Goal: Information Seeking & Learning: Learn about a topic

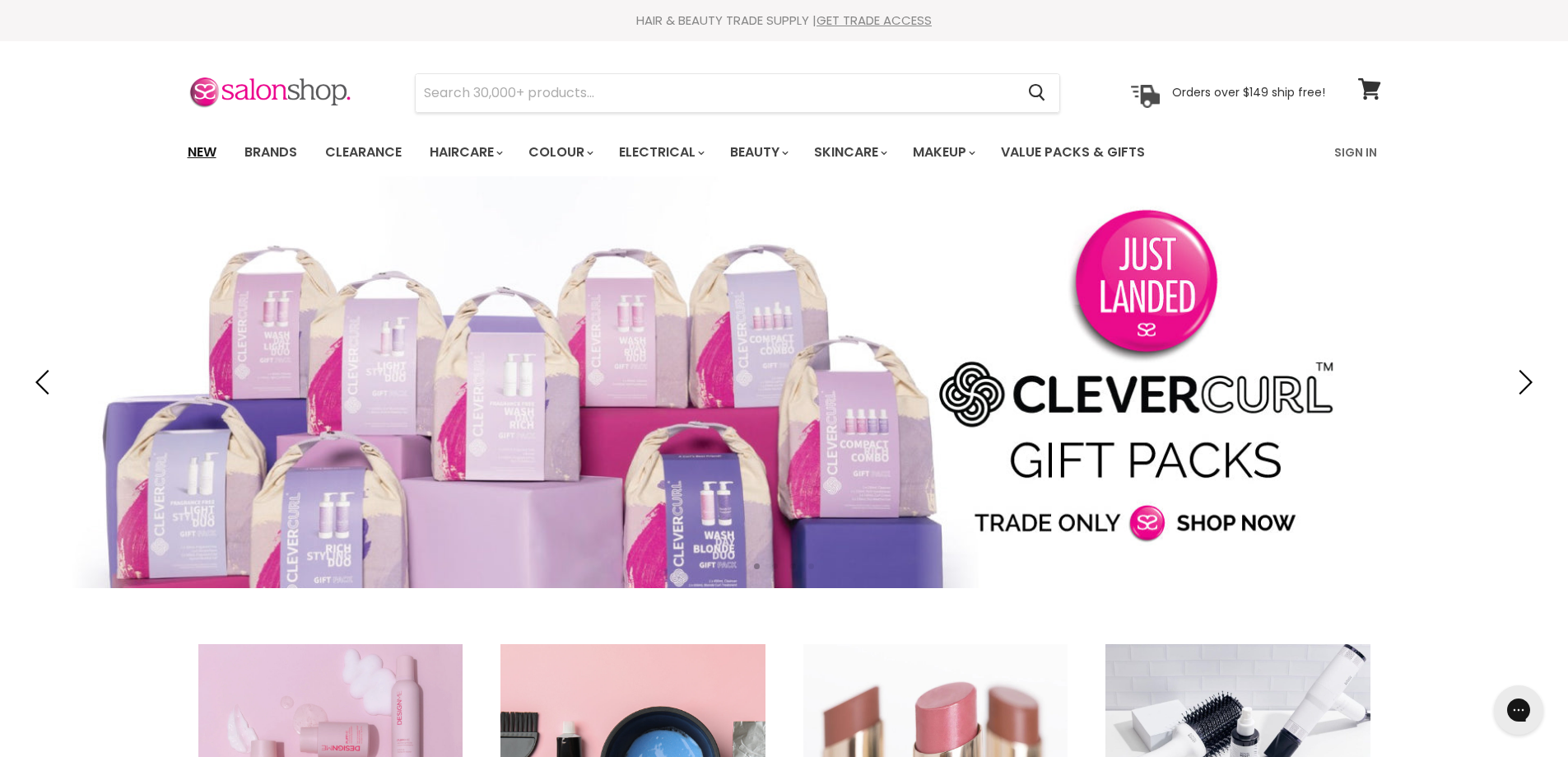
click at [197, 153] on link "New" at bounding box center [202, 152] width 53 height 34
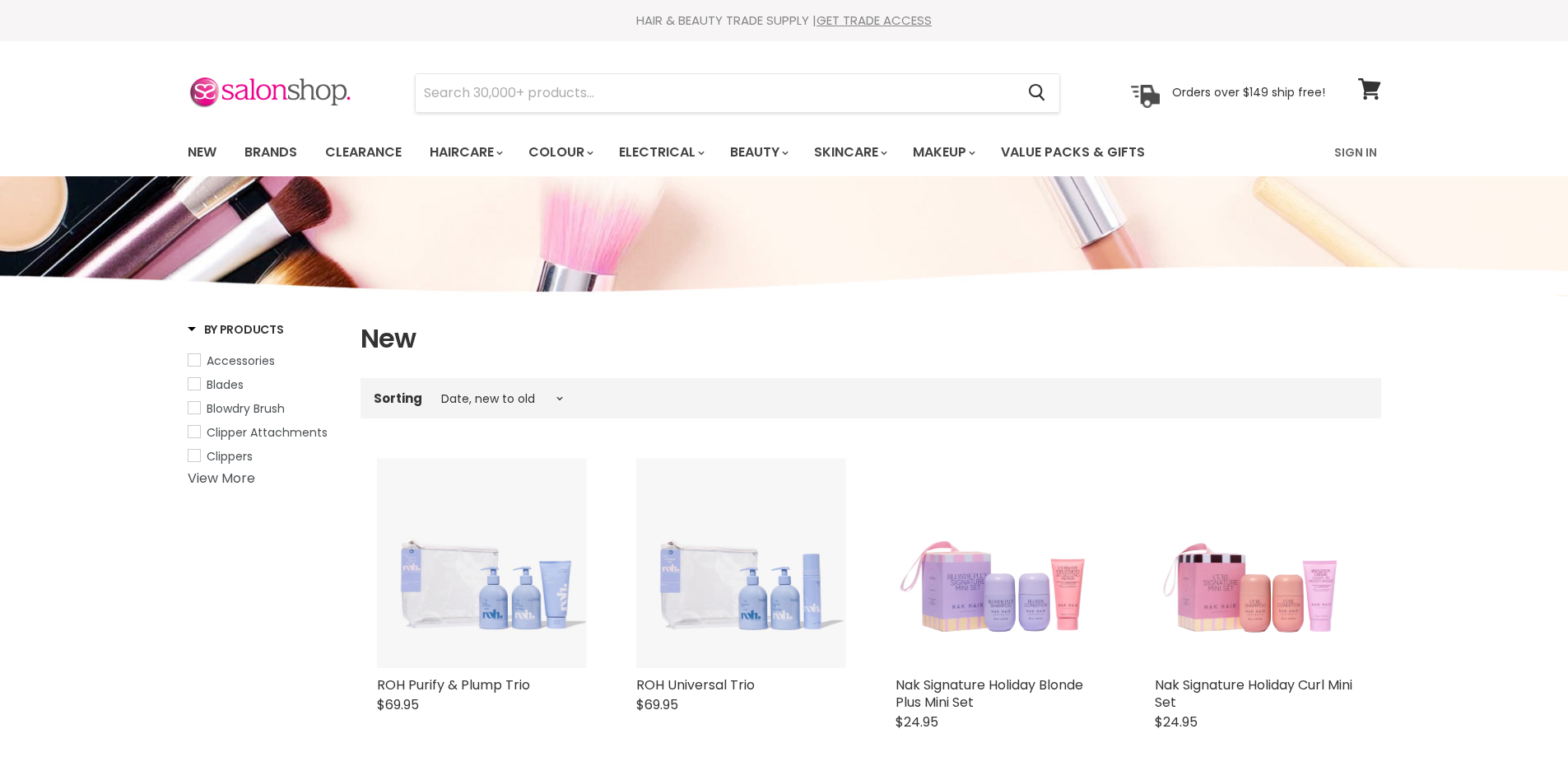
select select "created-descending"
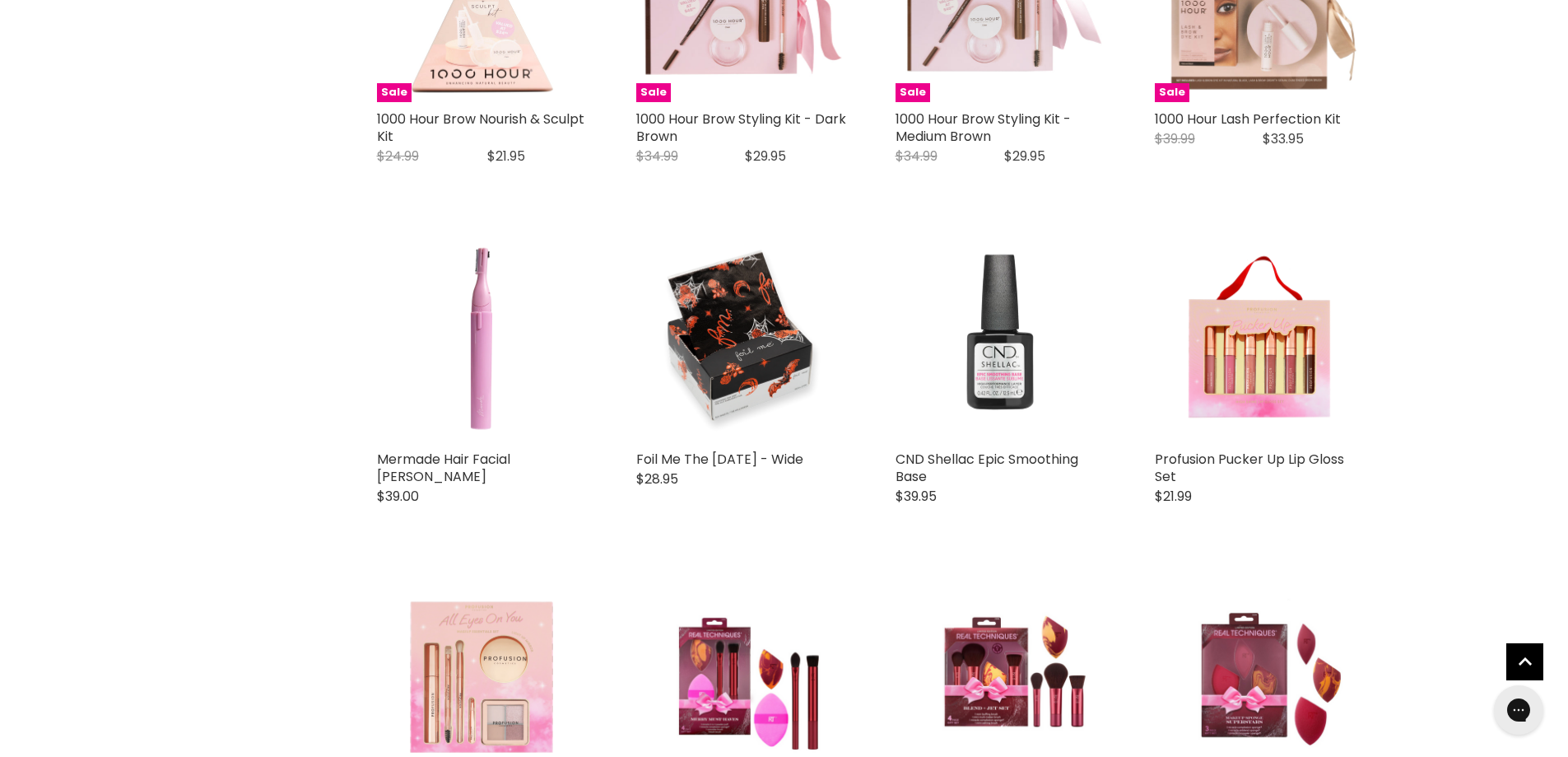
scroll to position [2635, 0]
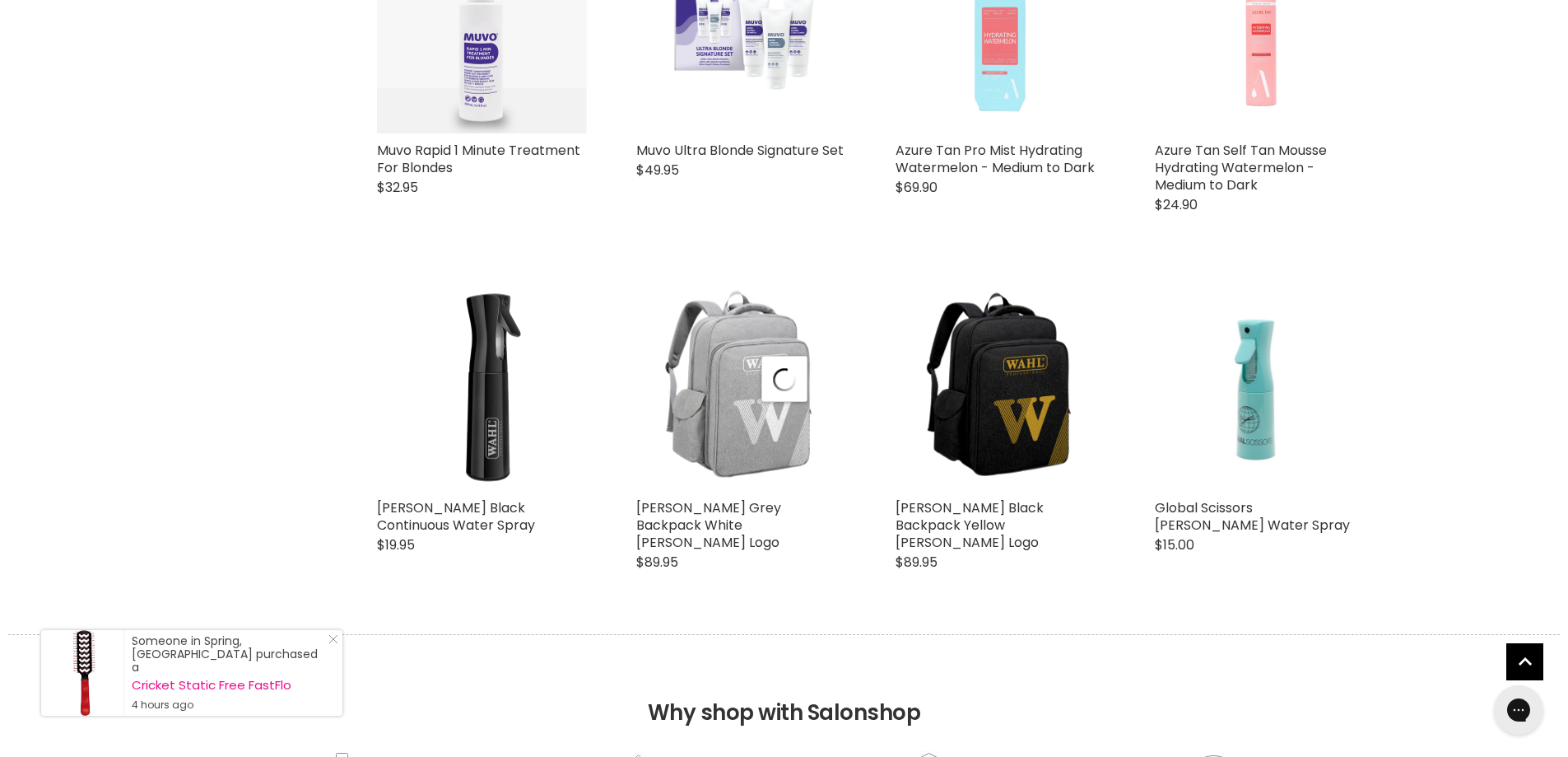
scroll to position [3952, 0]
select select "created-descending"
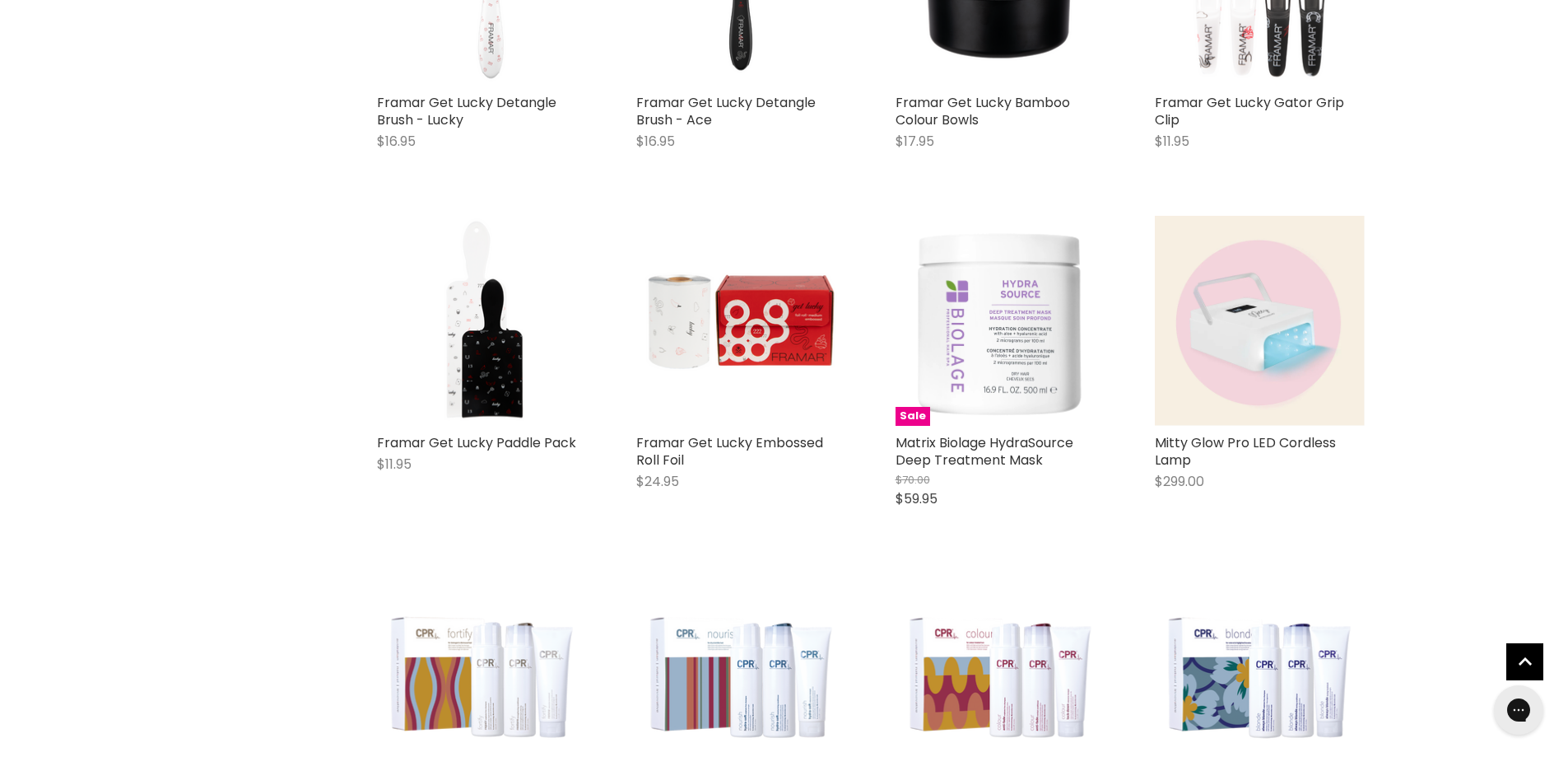
scroll to position [6257, 0]
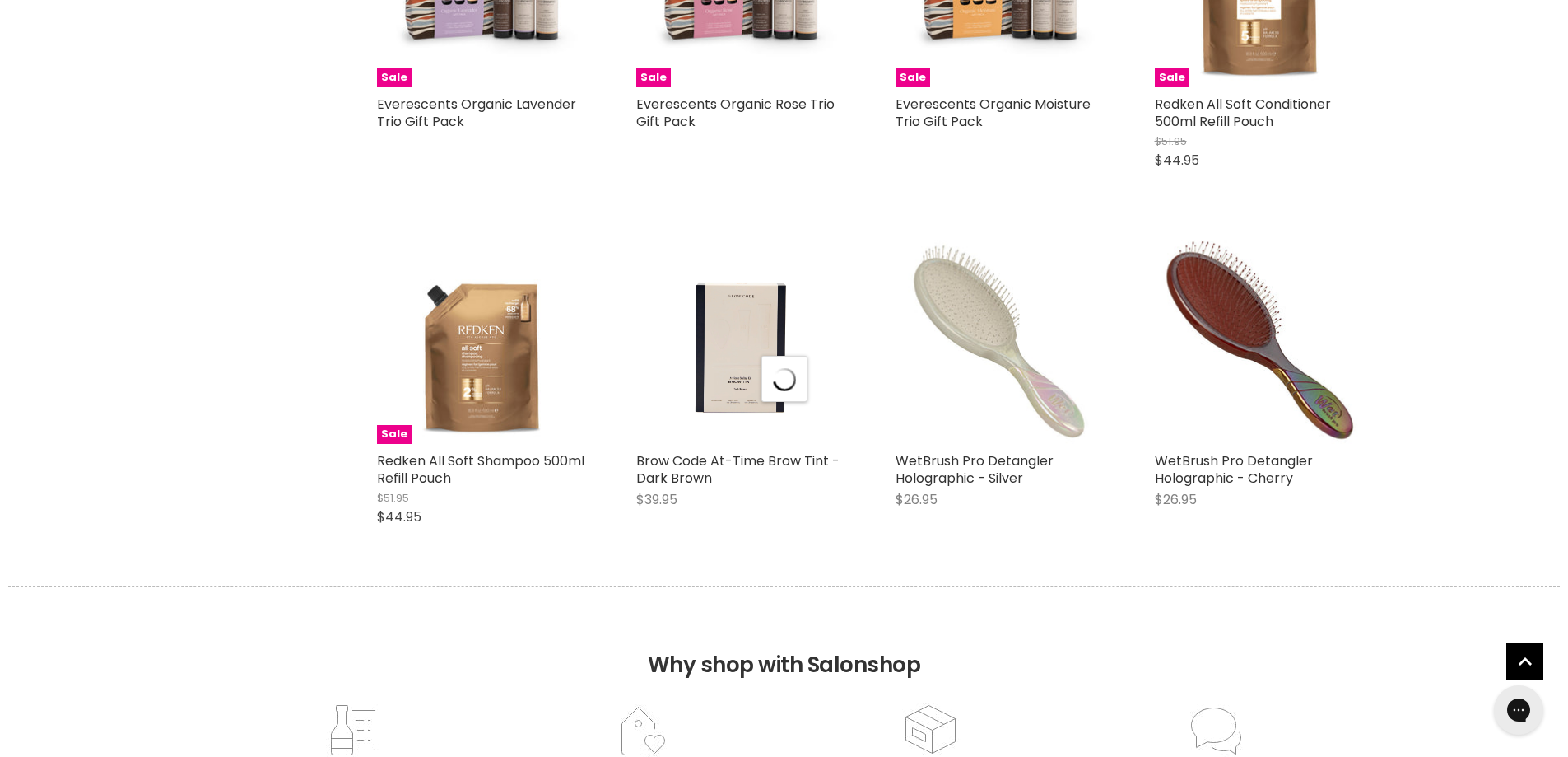
scroll to position [8068, 0]
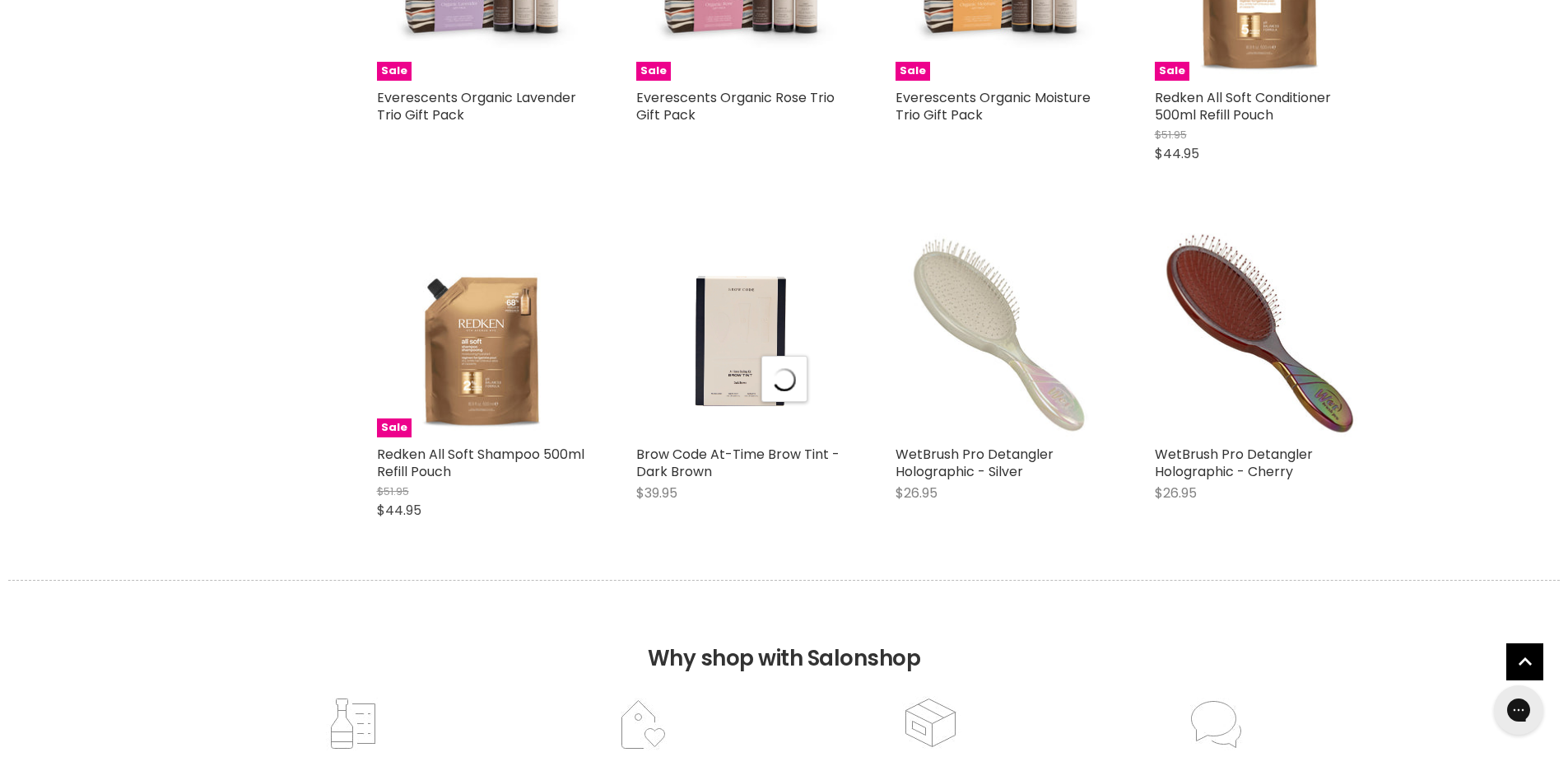
select select "created-descending"
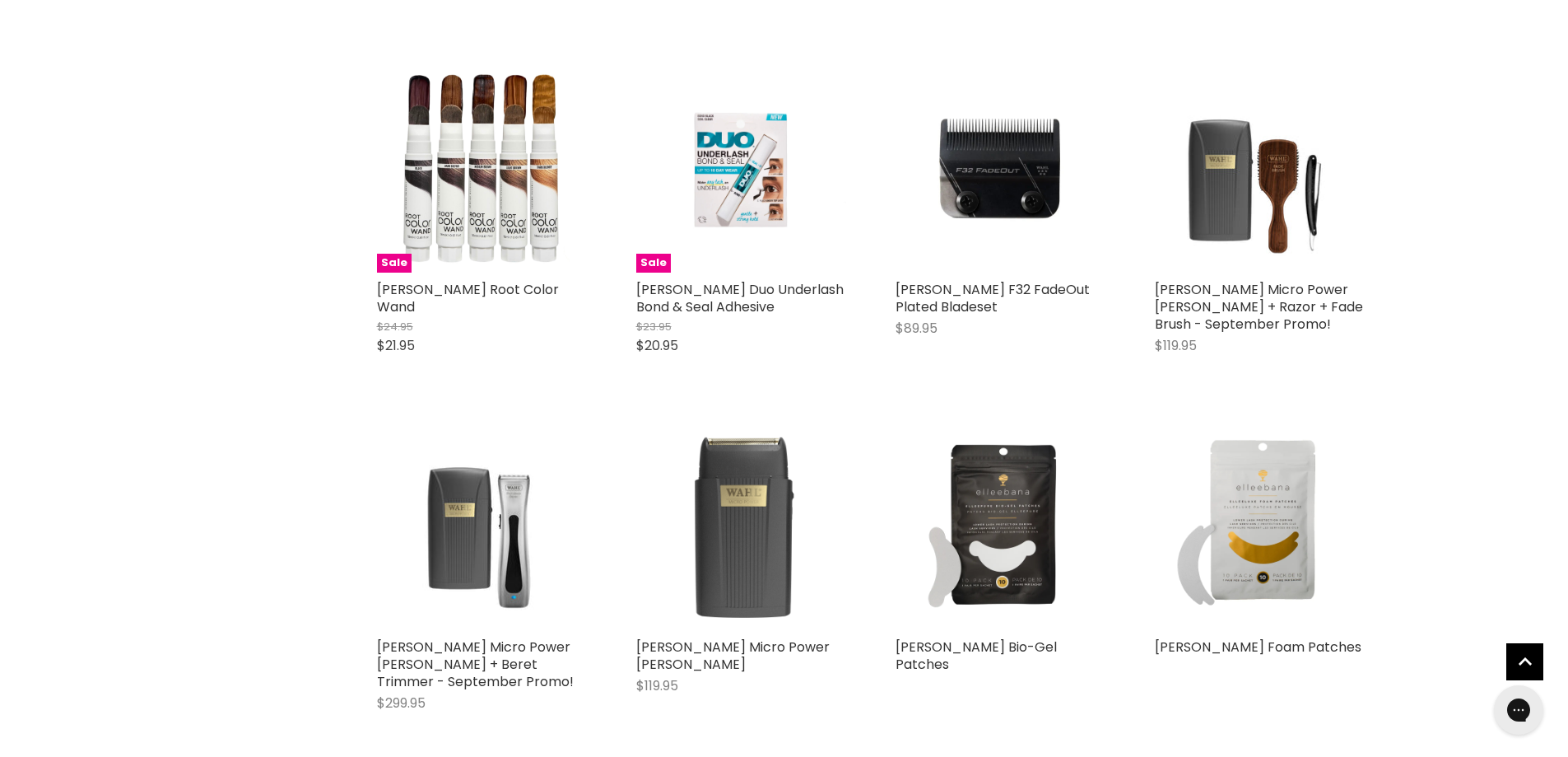
scroll to position [11361, 0]
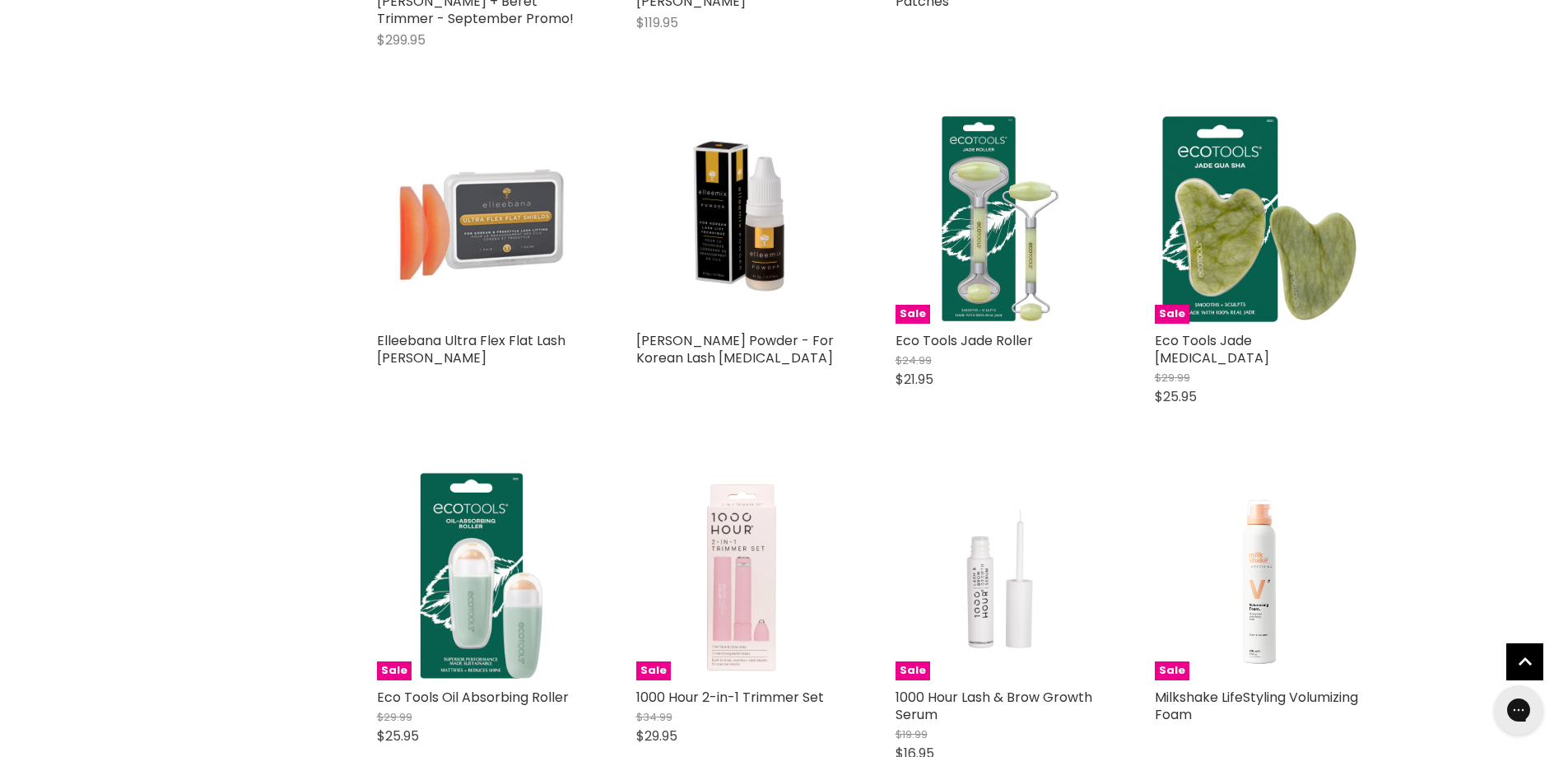
scroll to position [12349, 0]
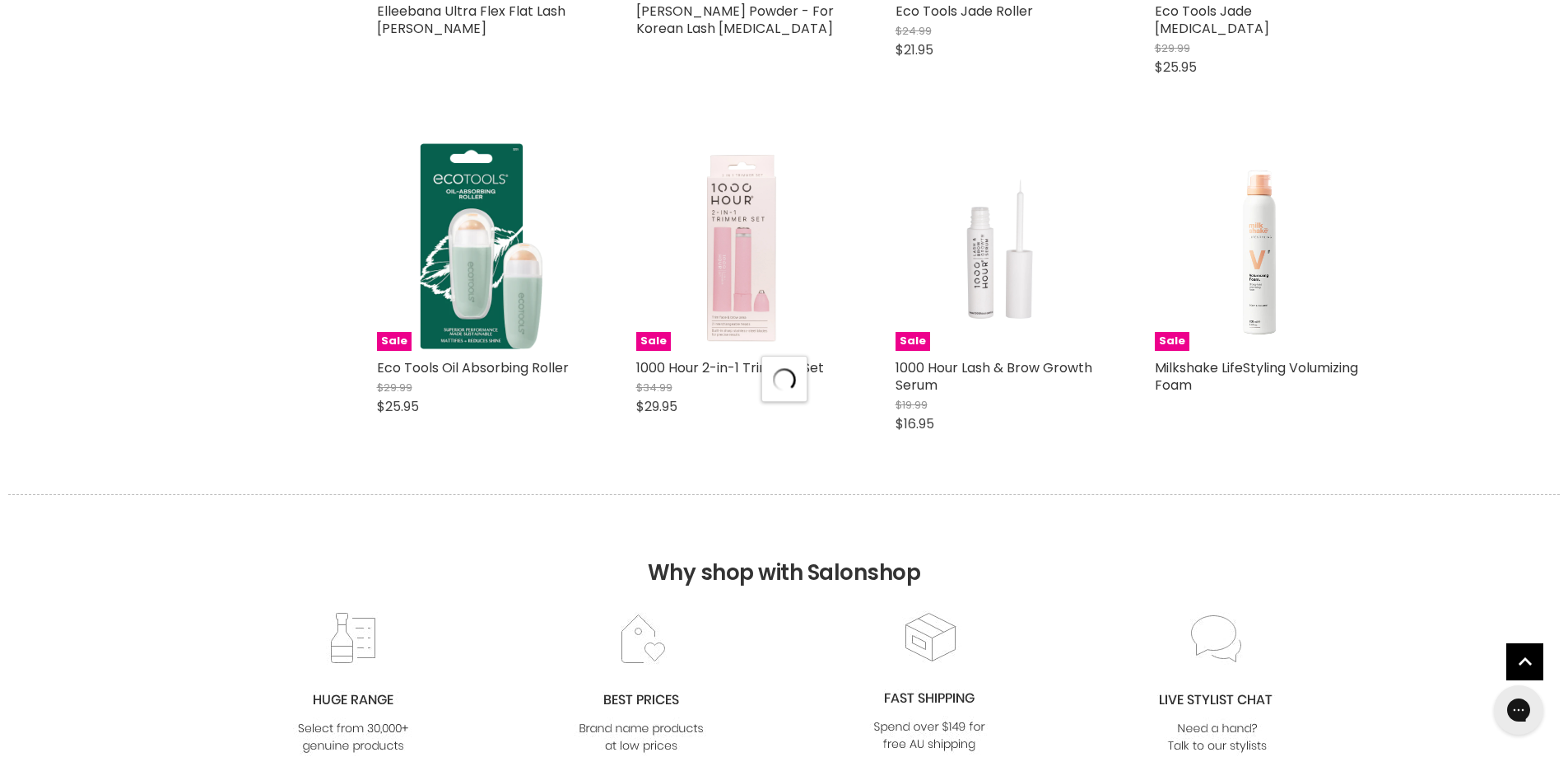
select select "created-descending"
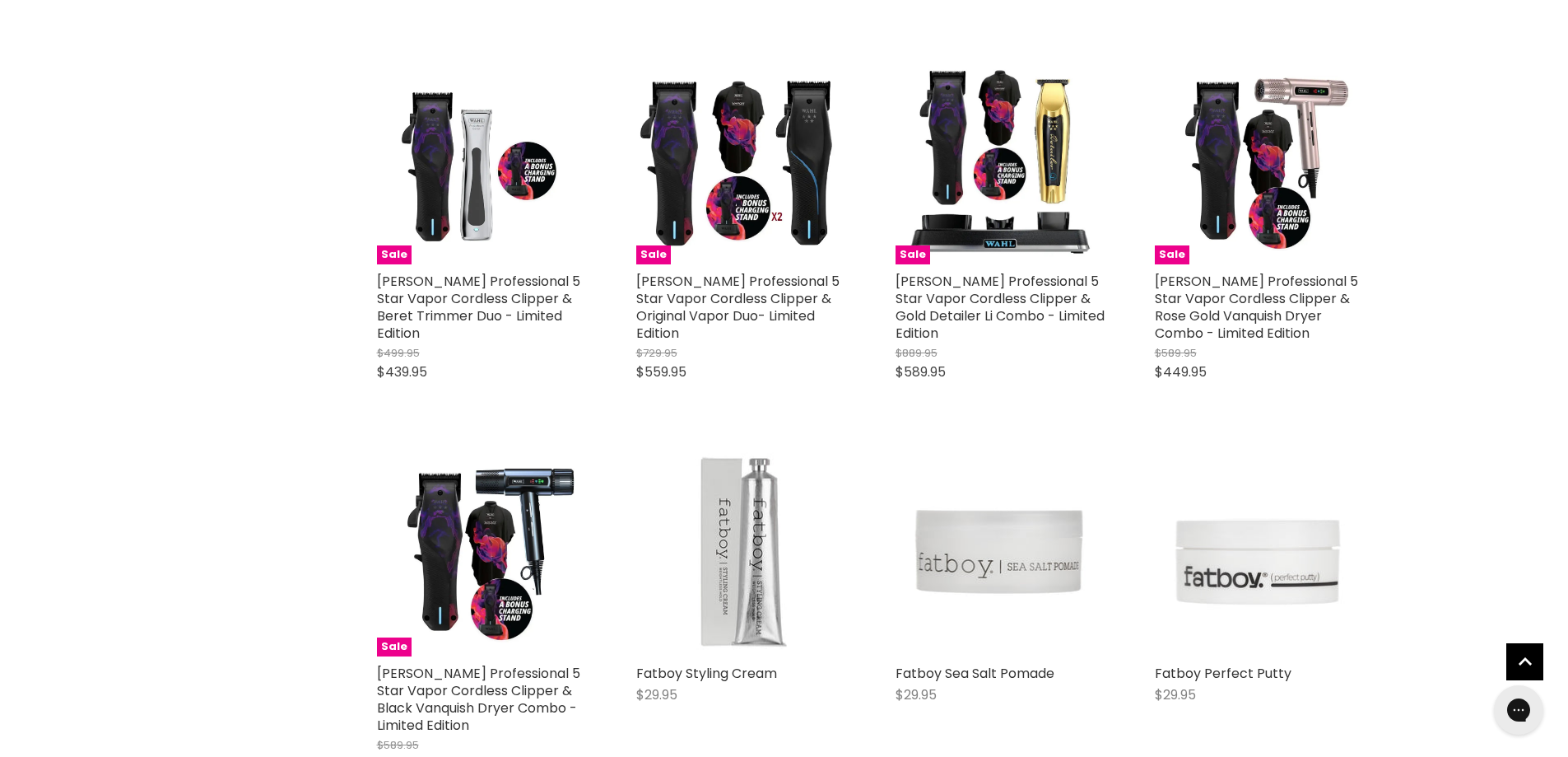
scroll to position [16218, 0]
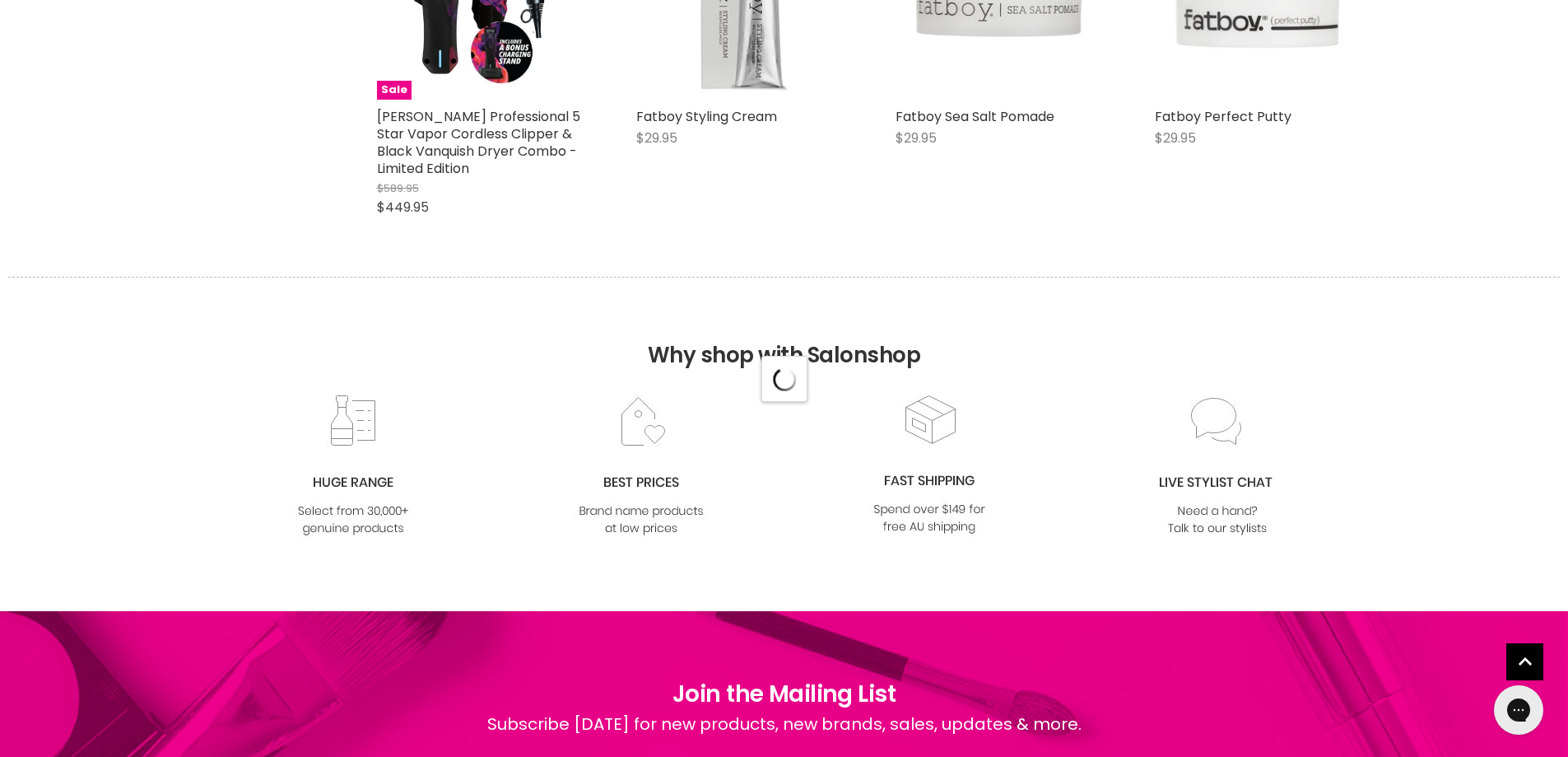
scroll to position [16959, 0]
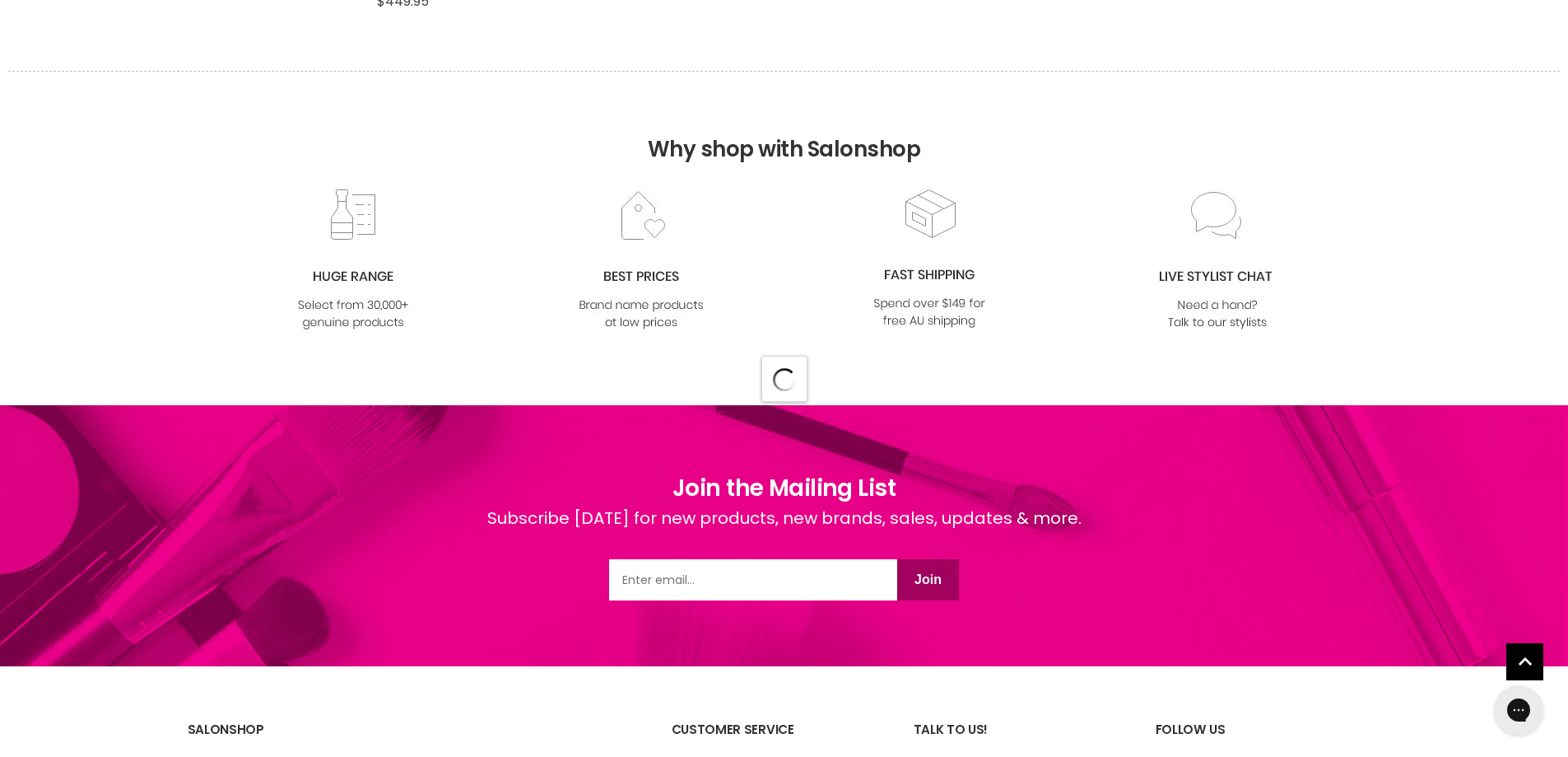
select select "created-descending"
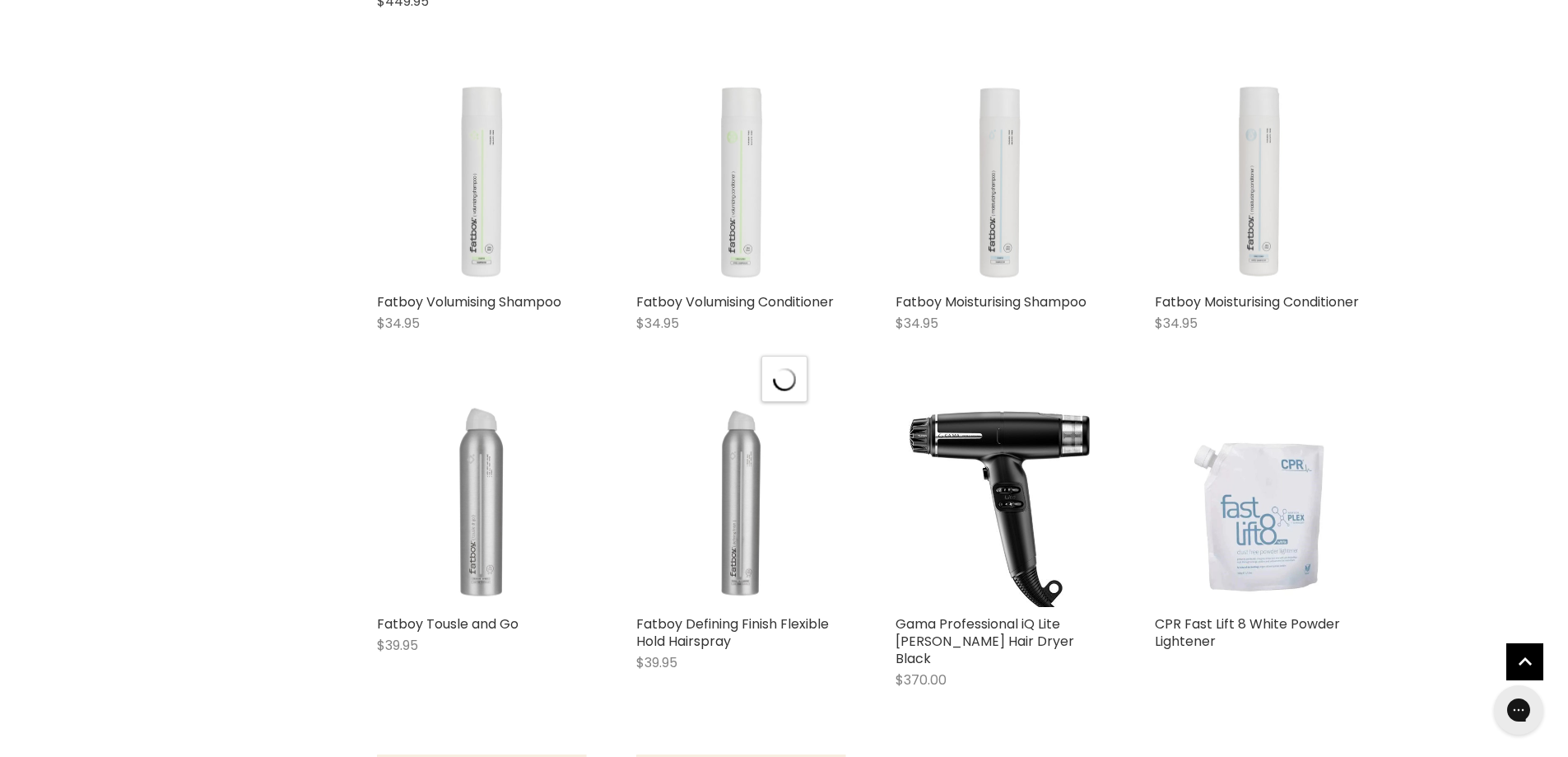
scroll to position [20457, 0]
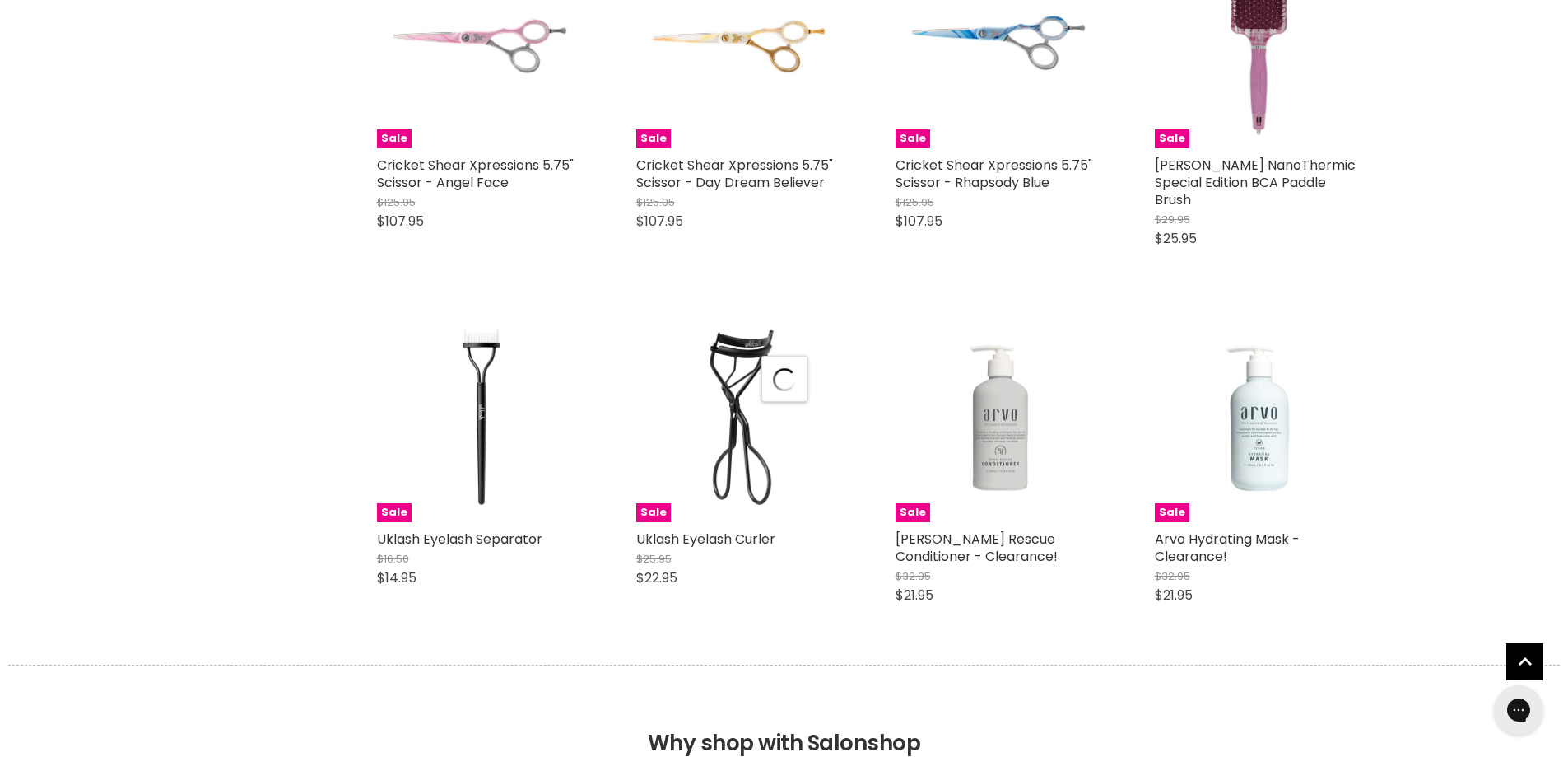
select select "created-descending"
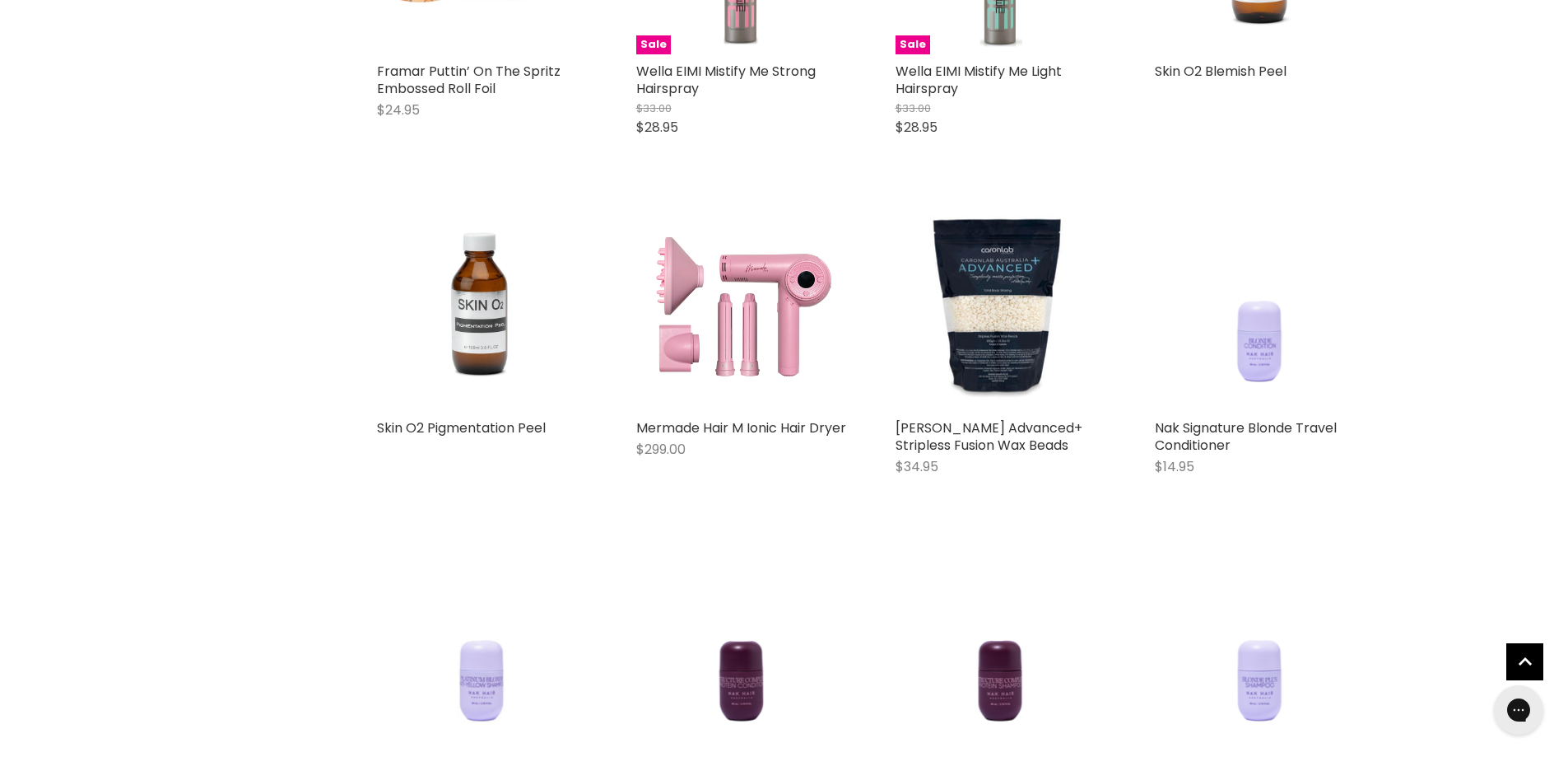
scroll to position [23338, 0]
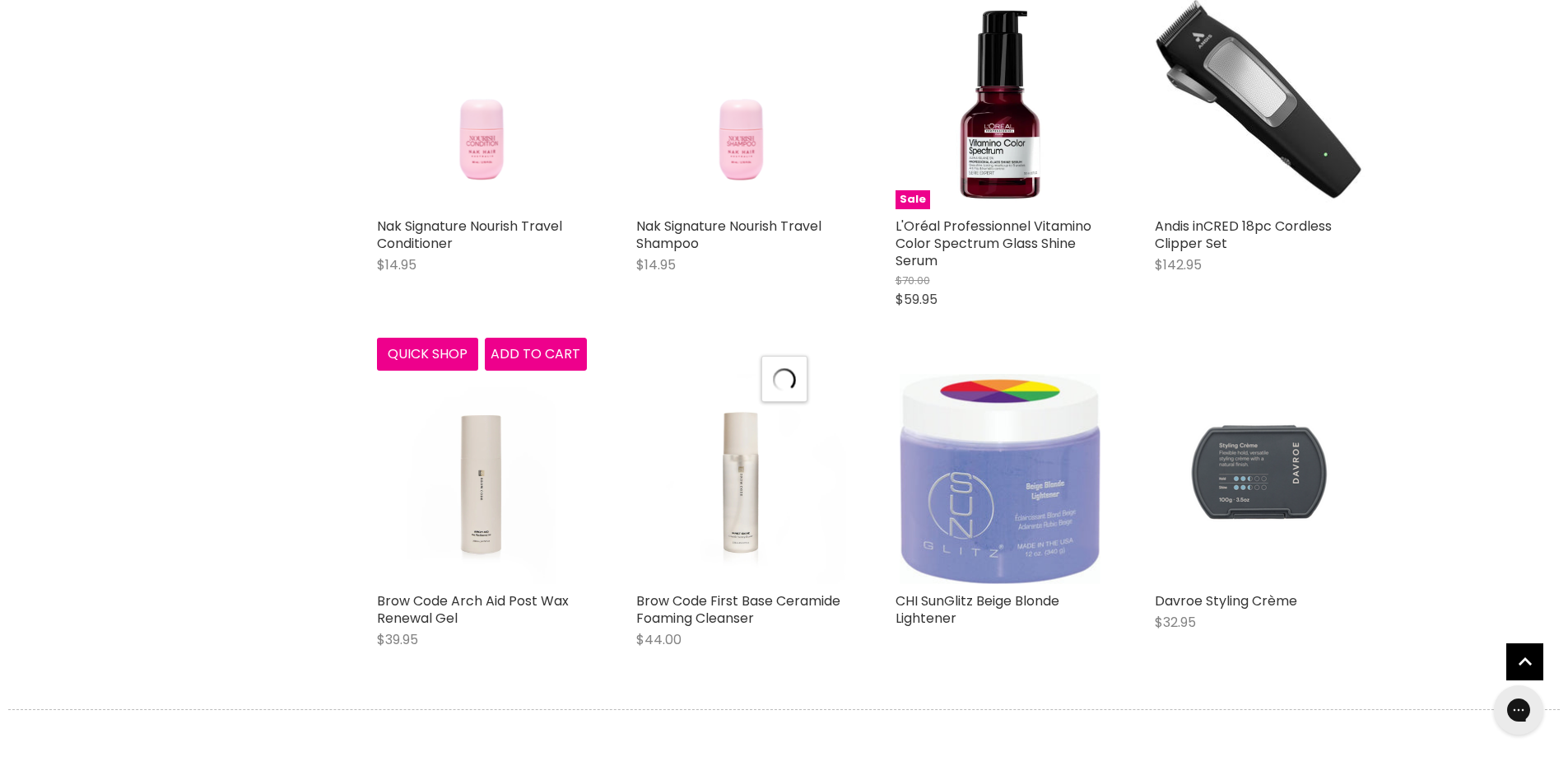
scroll to position [24820, 0]
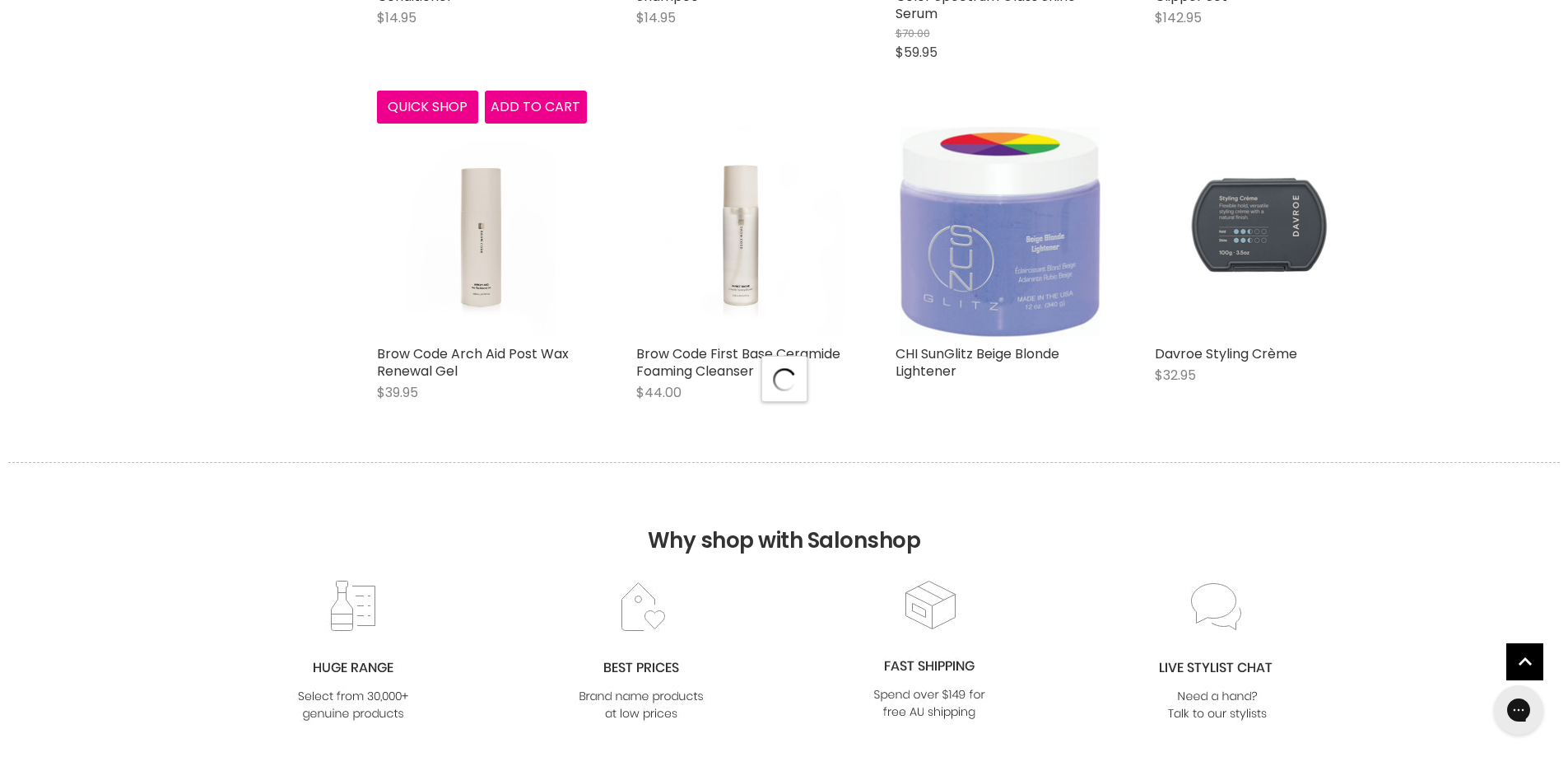
select select "created-descending"
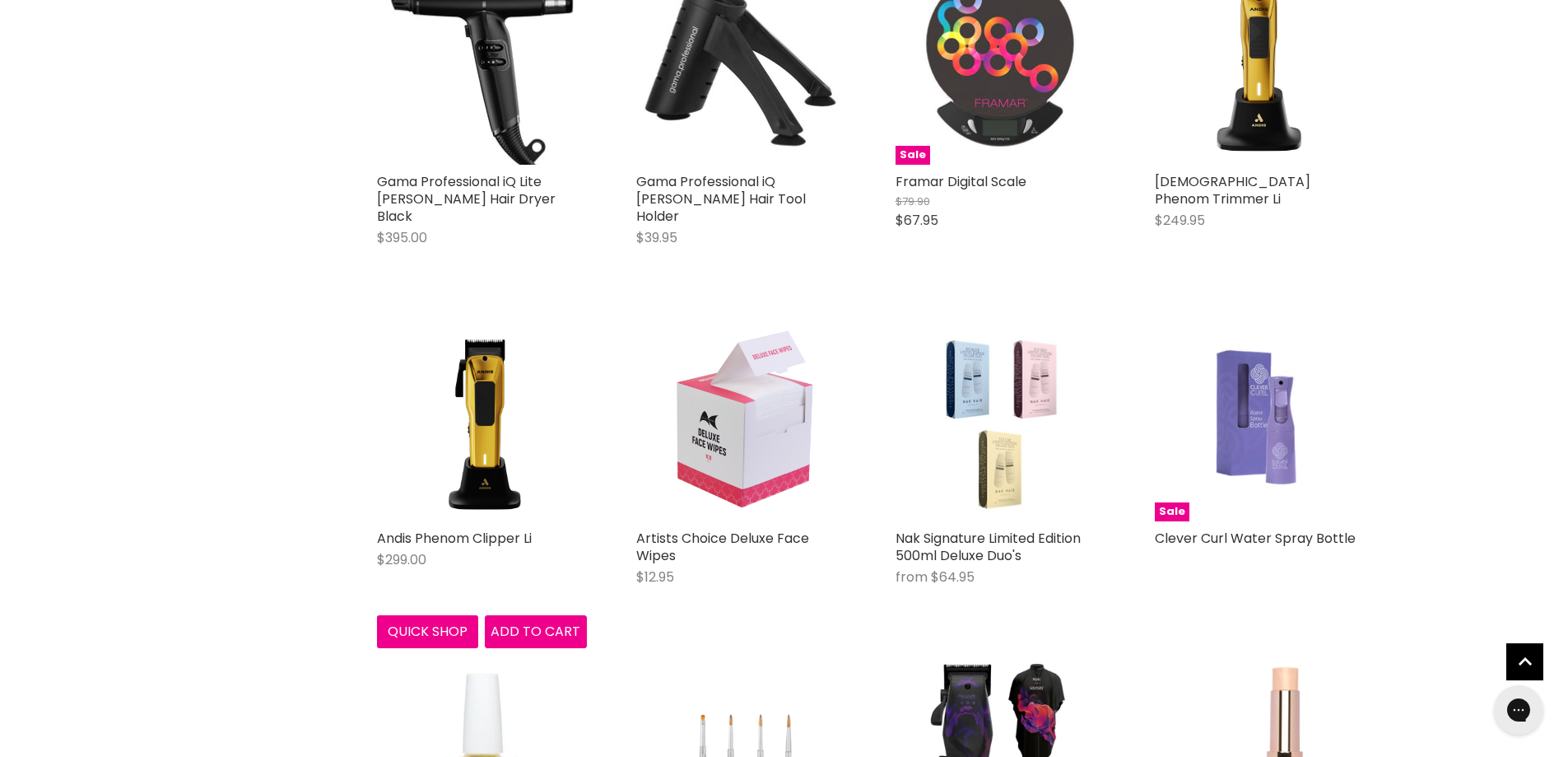
scroll to position [26384, 0]
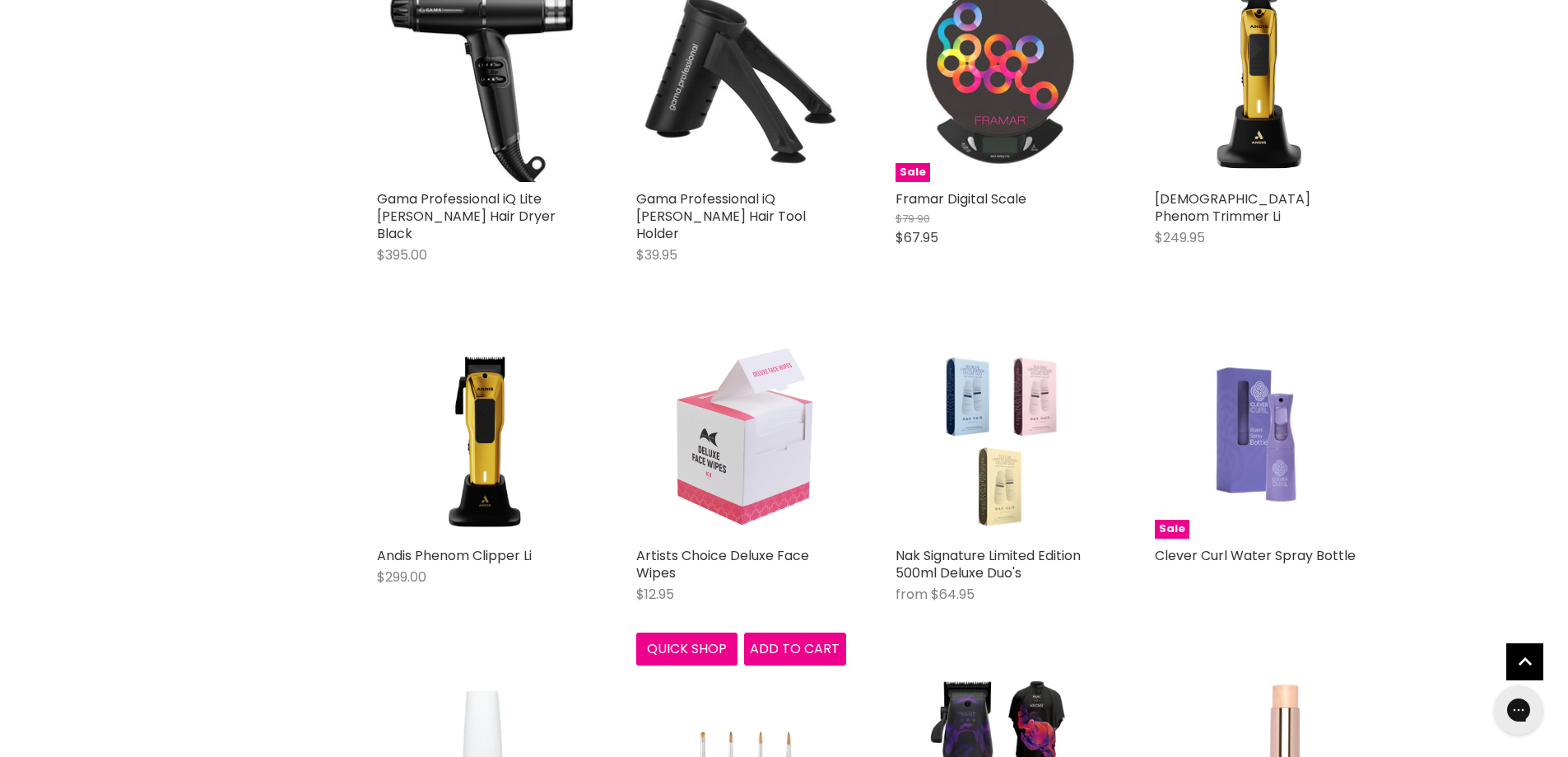
click at [741, 329] on img "Main content" at bounding box center [741, 433] width 210 height 210
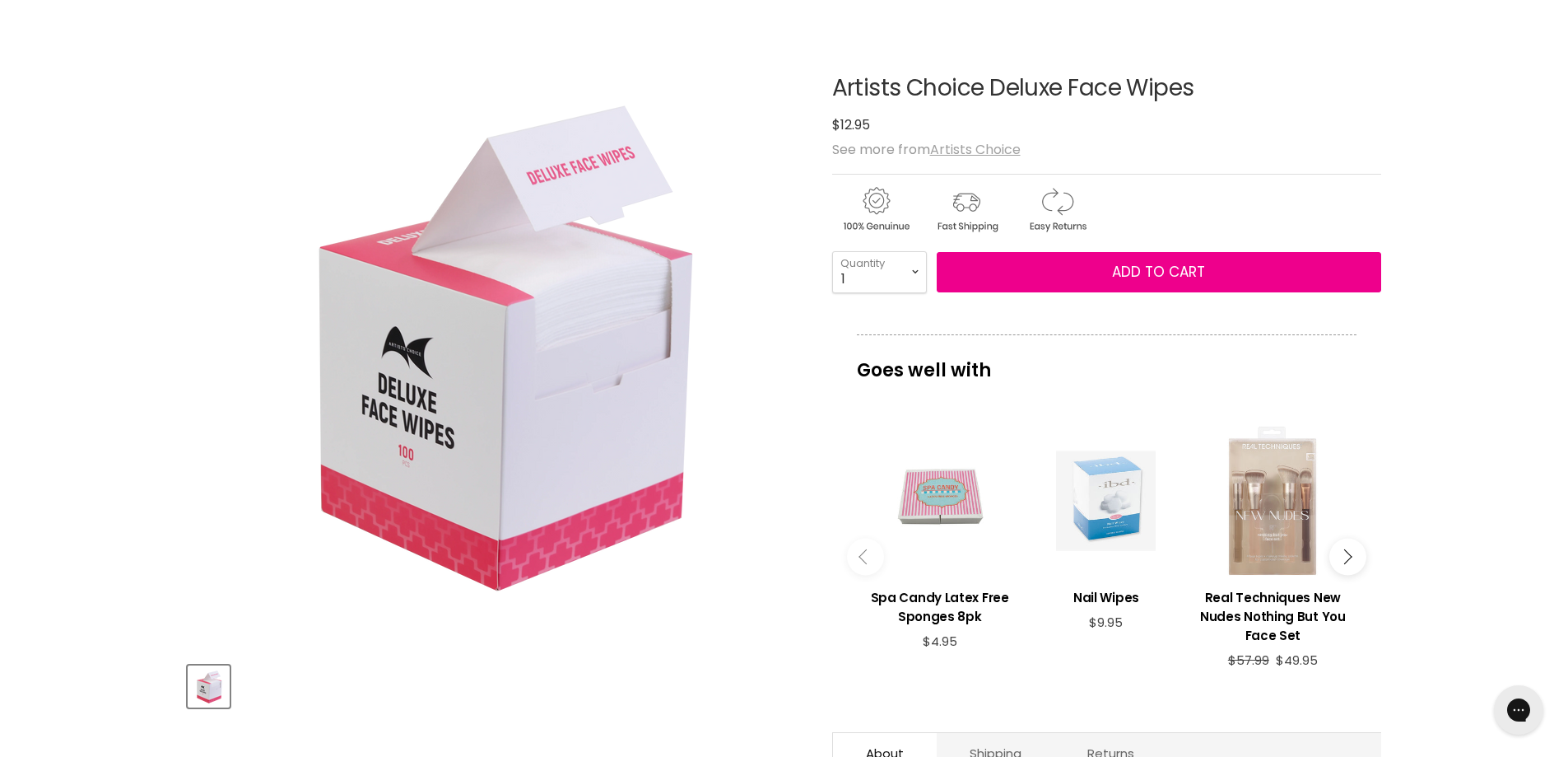
click at [956, 148] on u "Artists Choice" at bounding box center [976, 149] width 91 height 19
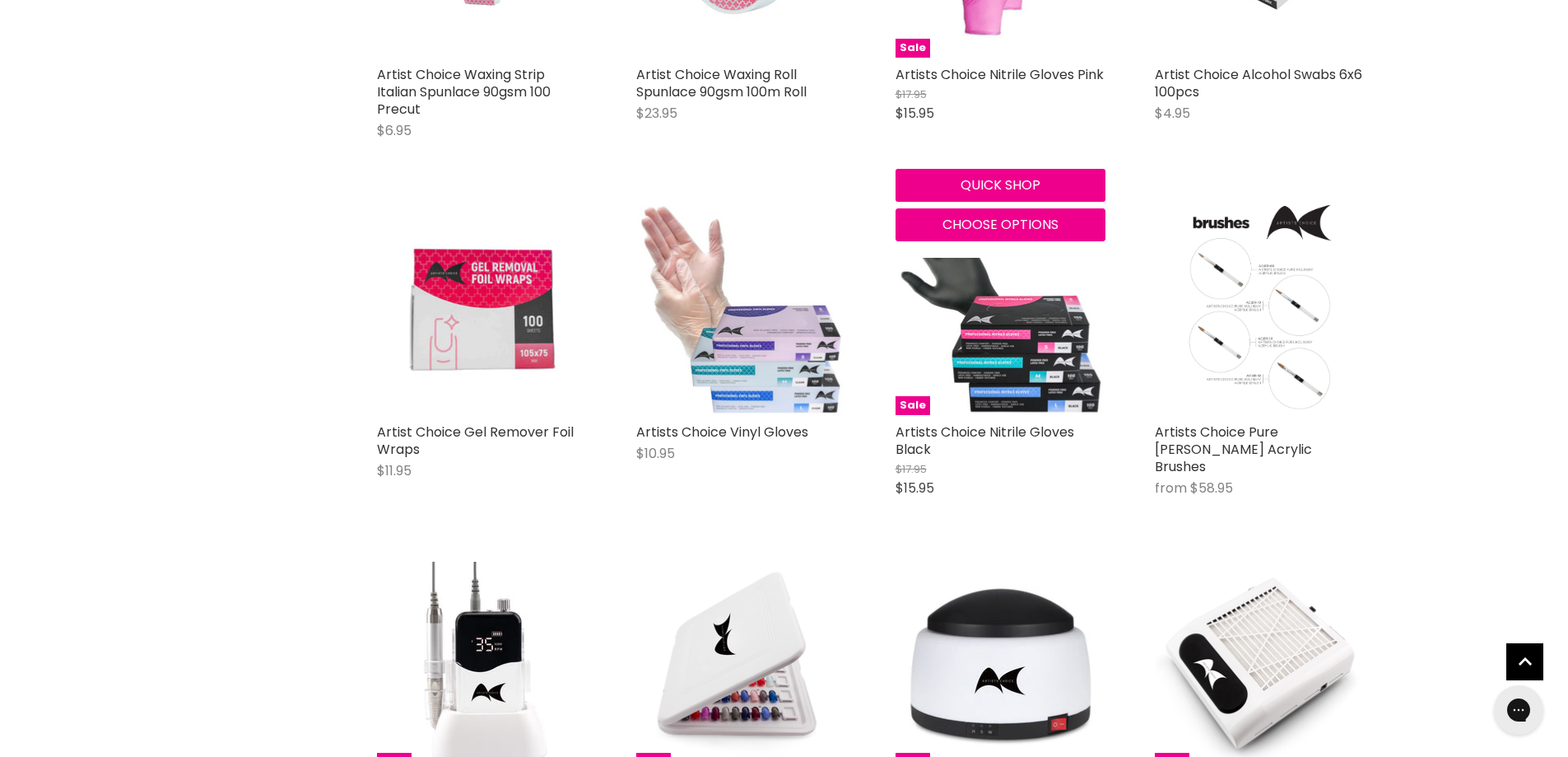
scroll to position [1646, 0]
